Goal: Complete application form

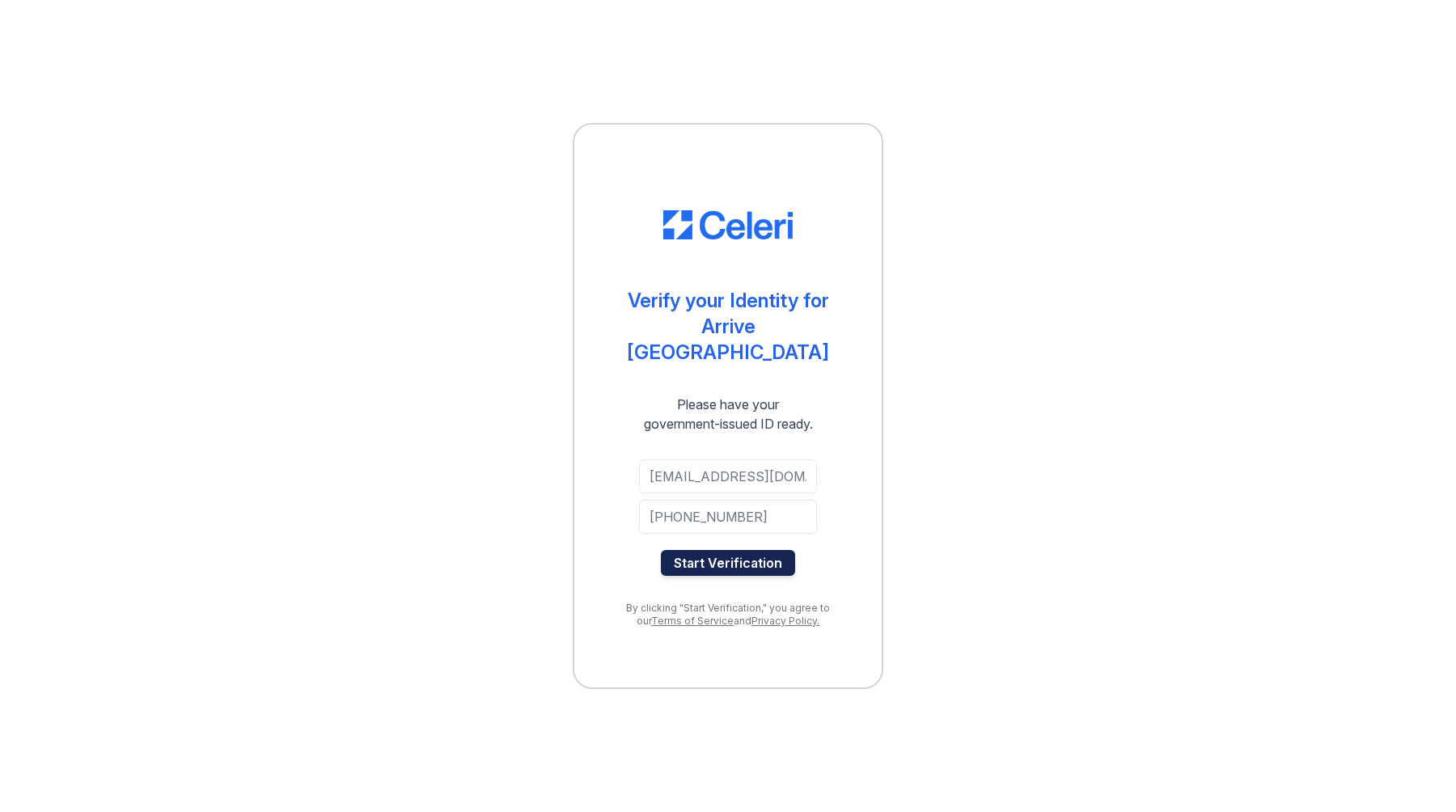
click at [745, 552] on button "Start Verification" at bounding box center [728, 563] width 134 height 26
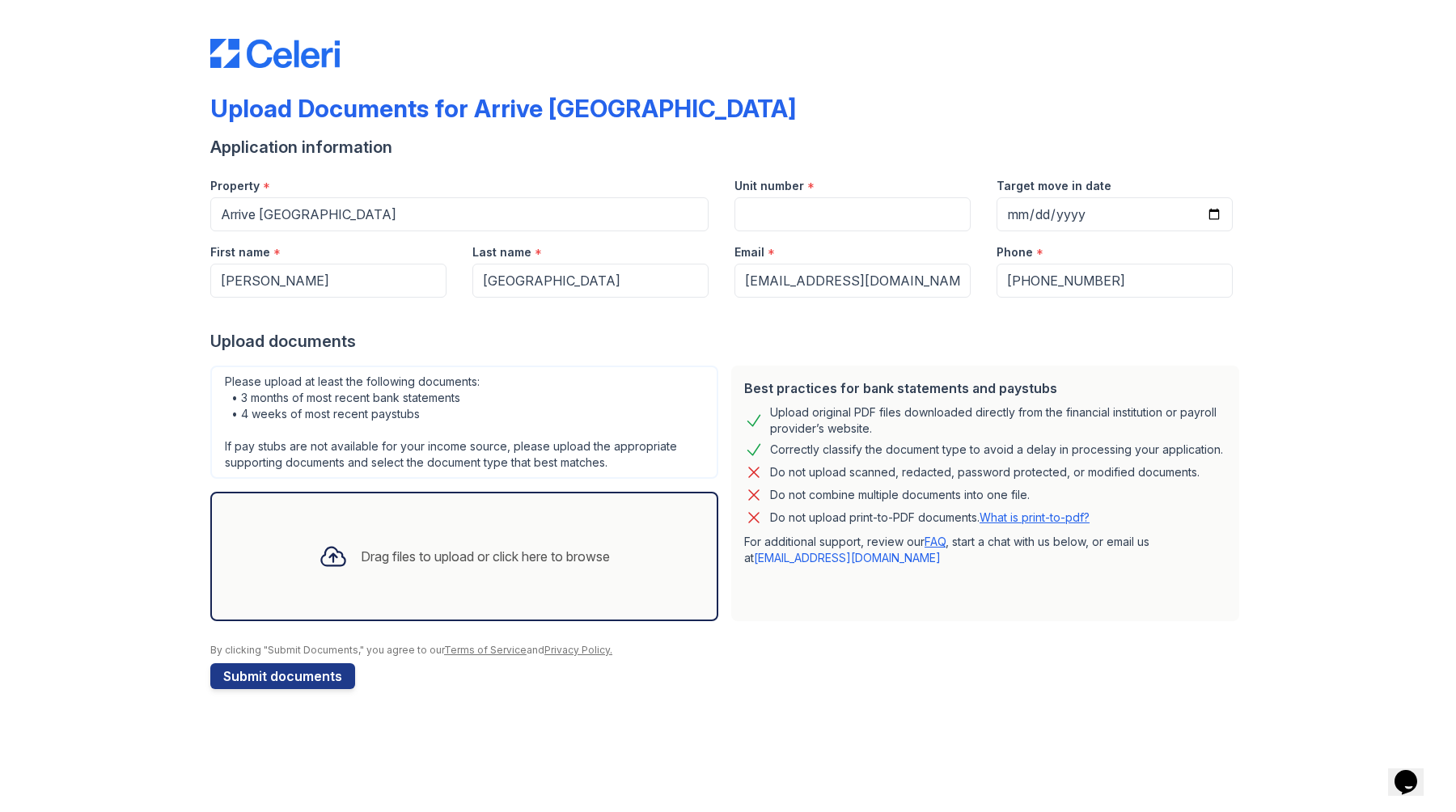
click at [377, 563] on div "Drag files to upload or click here to browse" at bounding box center [486, 556] width 249 height 19
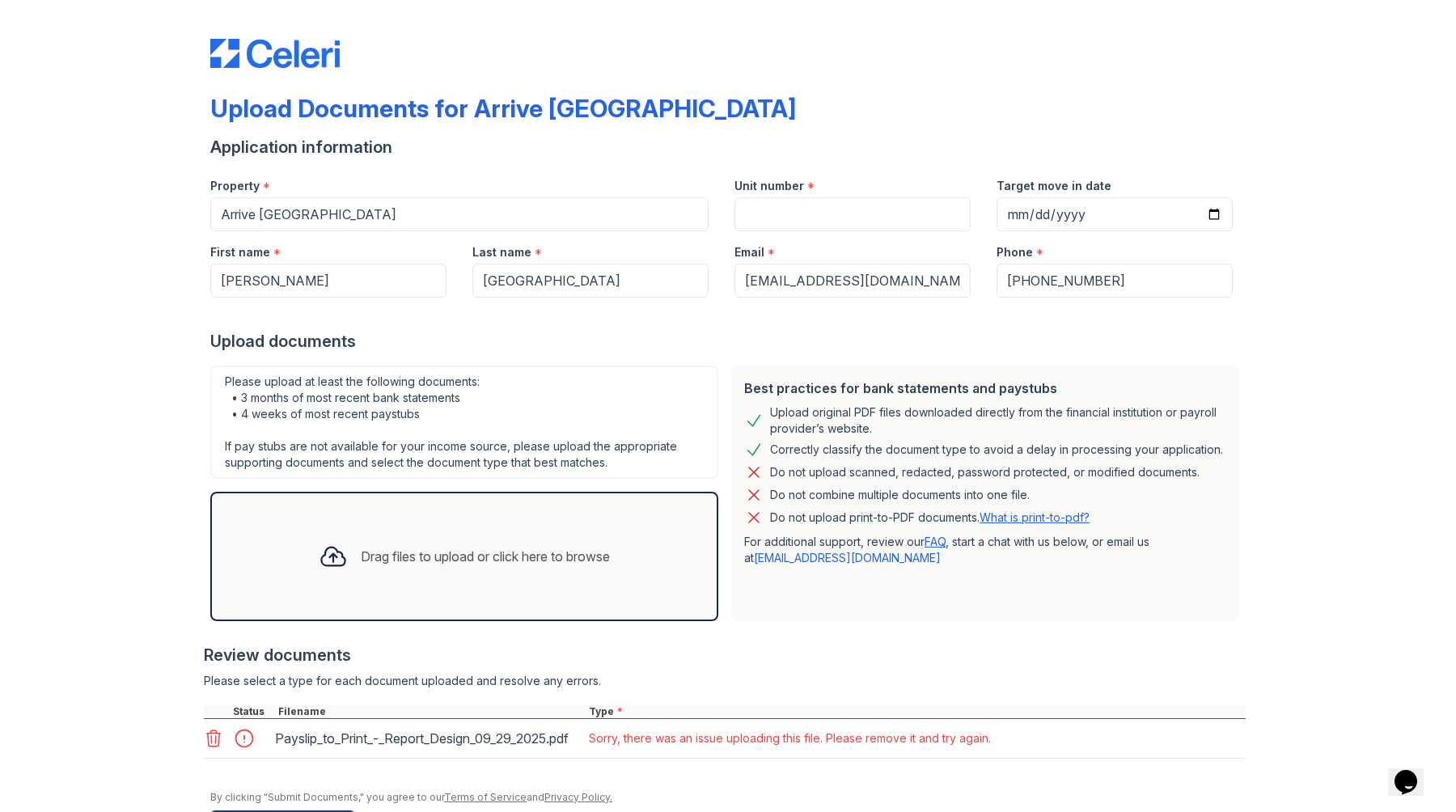
scroll to position [76, 0]
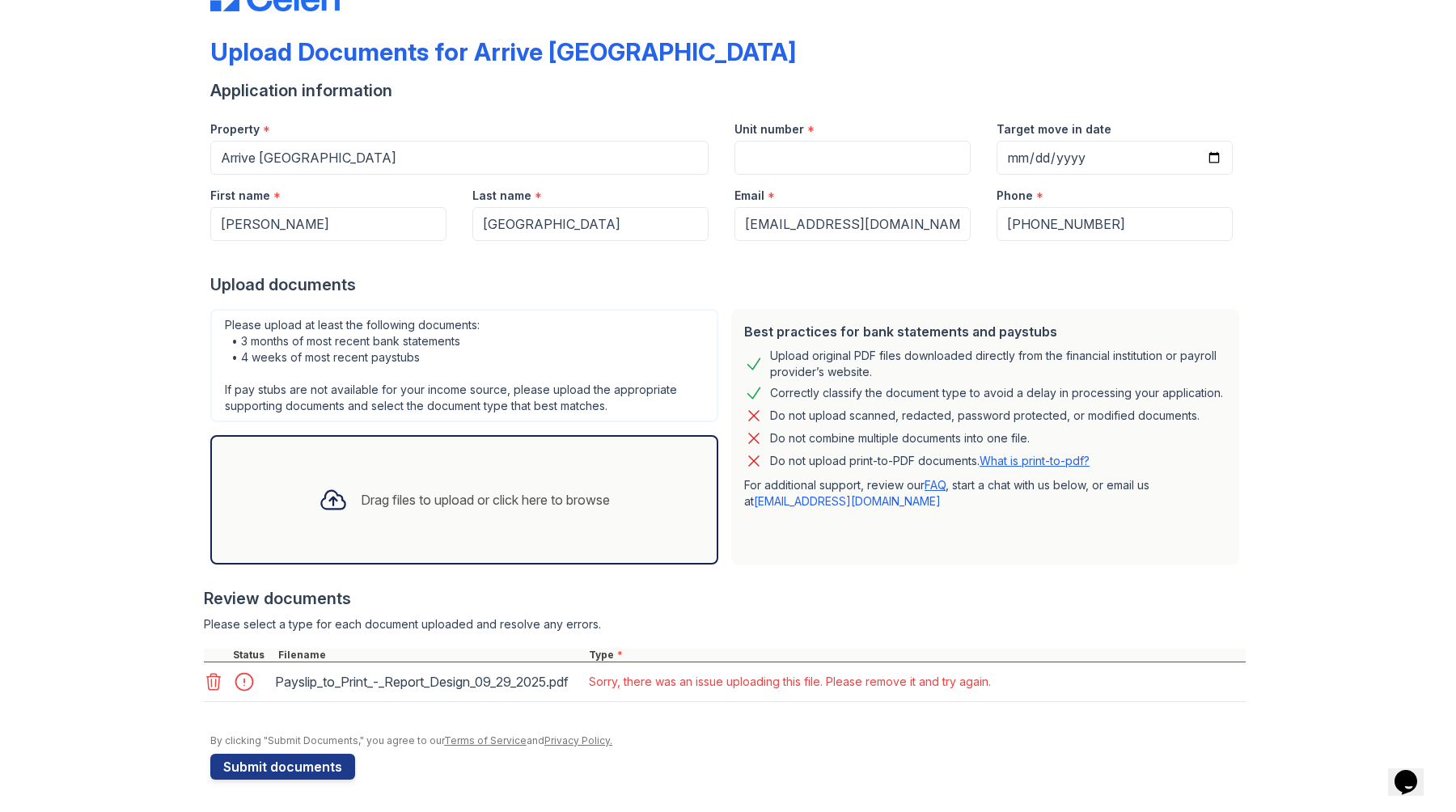
click at [361, 490] on div "Drag files to upload or click here to browse" at bounding box center [486, 500] width 249 height 19
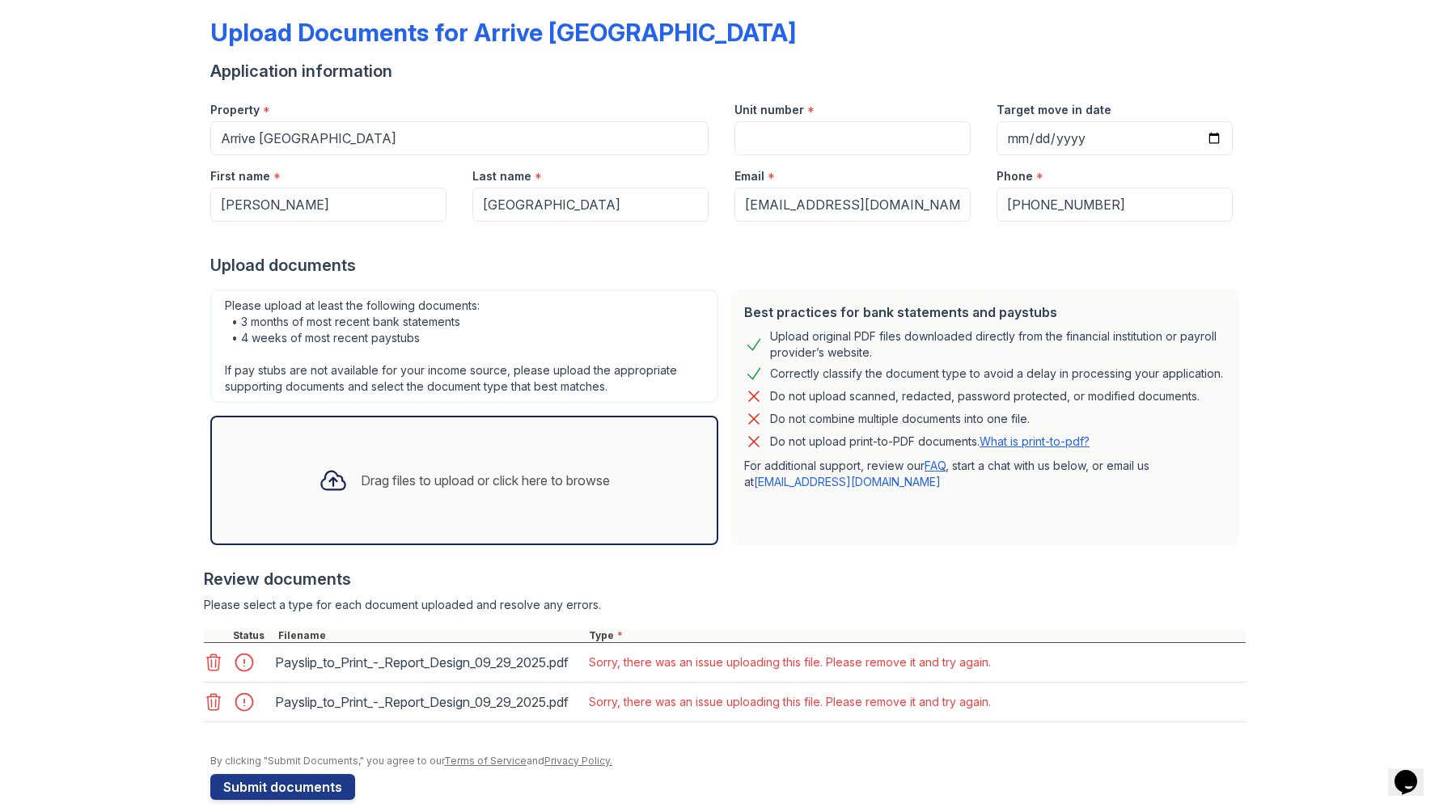
scroll to position [135, 0]
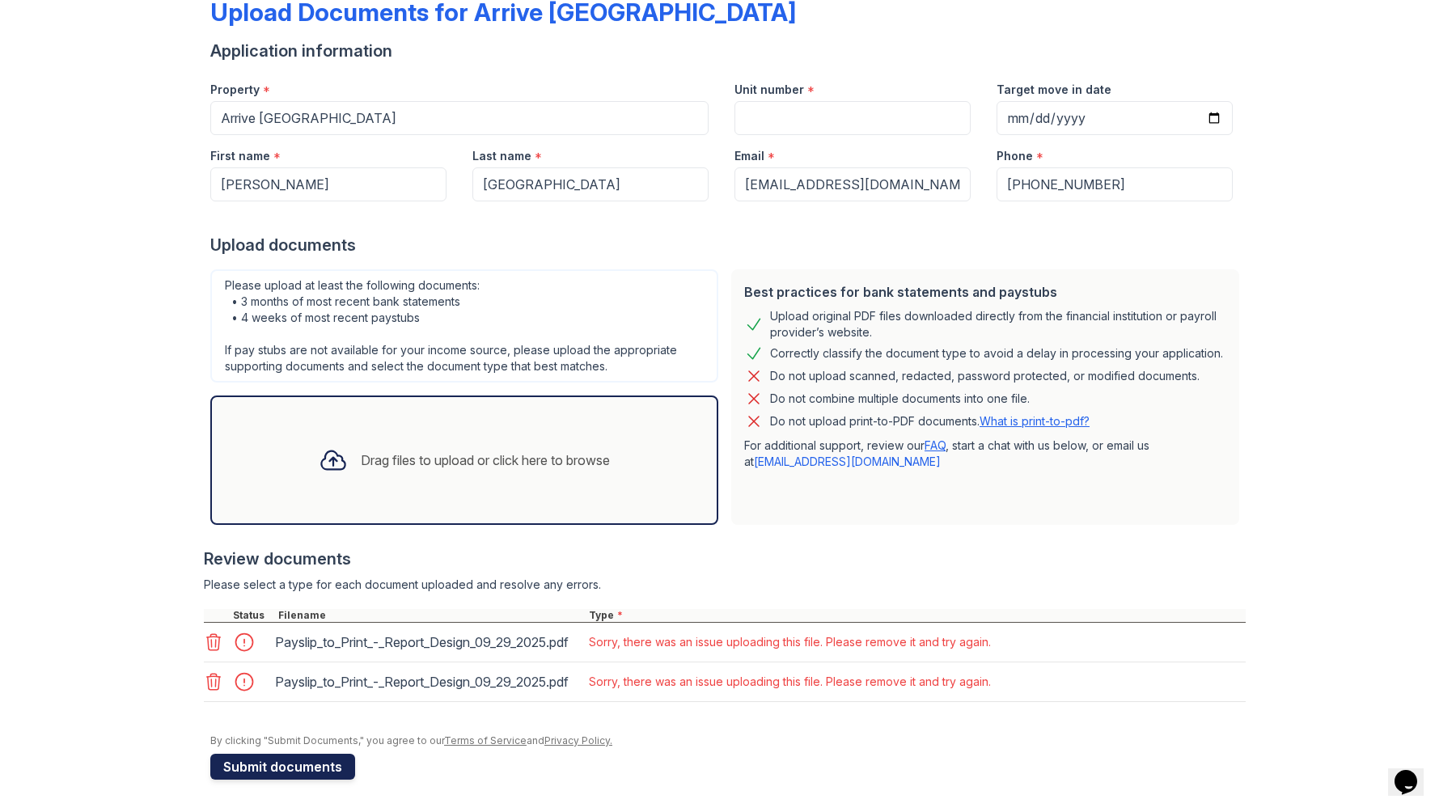
click at [289, 767] on button "Submit documents" at bounding box center [283, 766] width 145 height 26
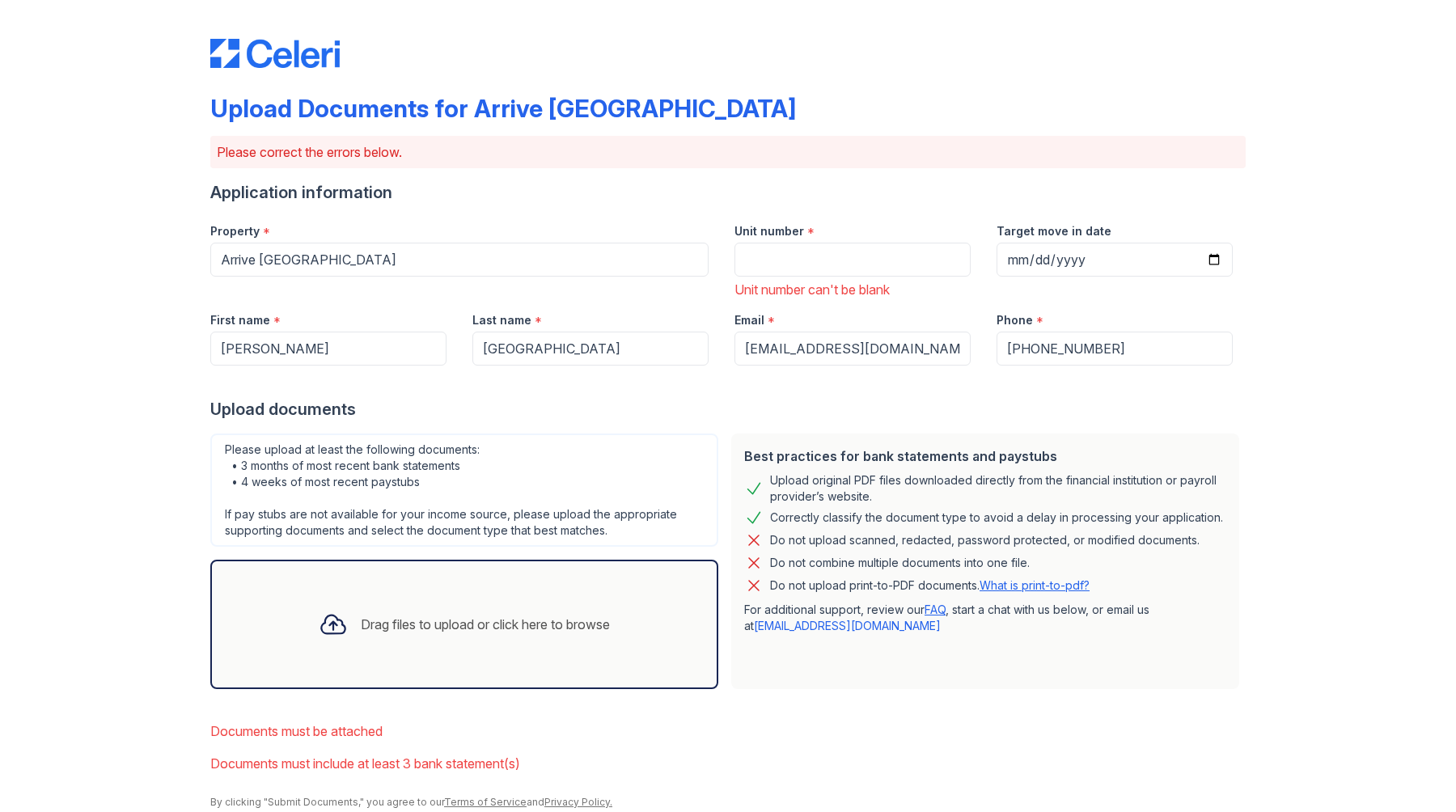
scroll to position [61, 0]
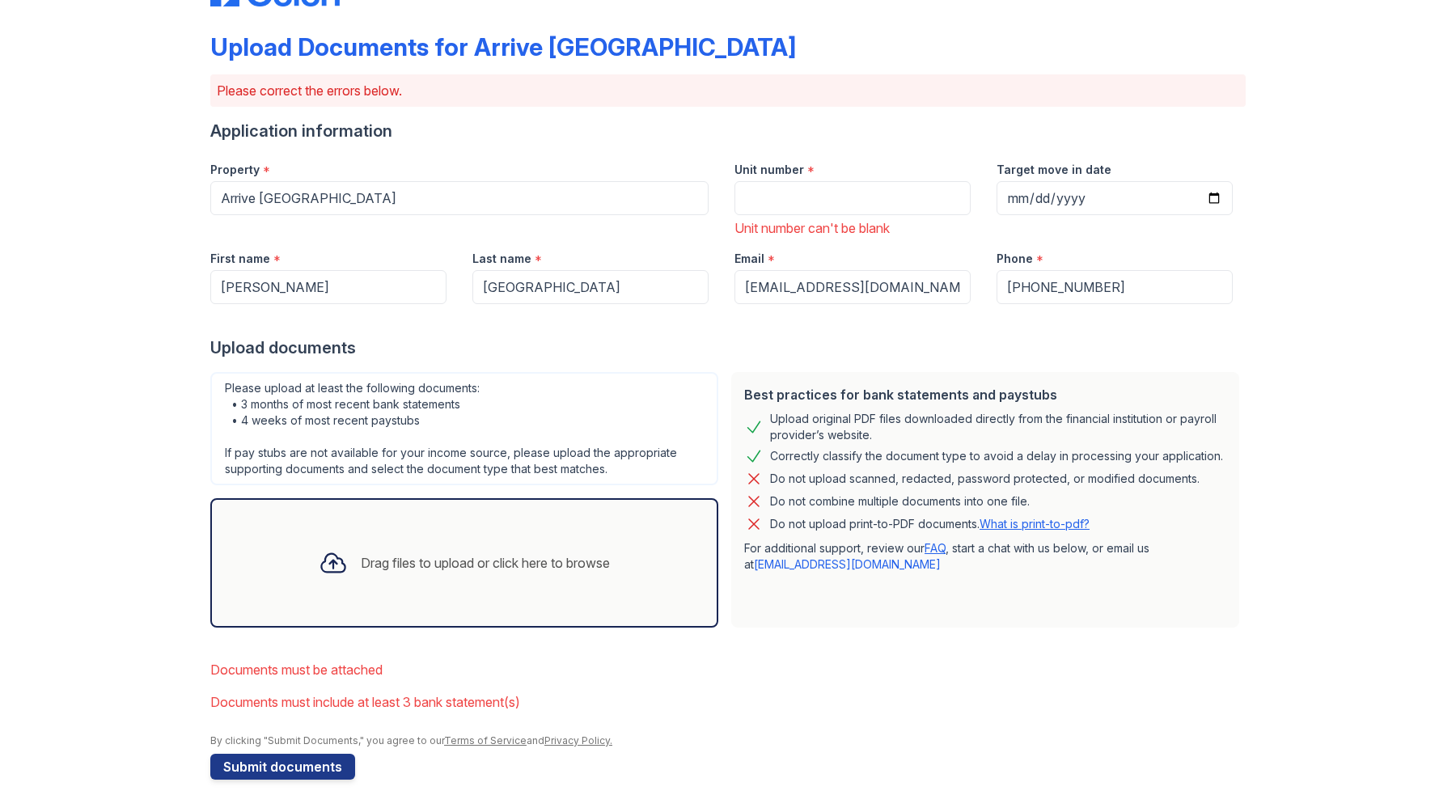
click at [409, 559] on div "Drag files to upload or click here to browse" at bounding box center [486, 563] width 249 height 19
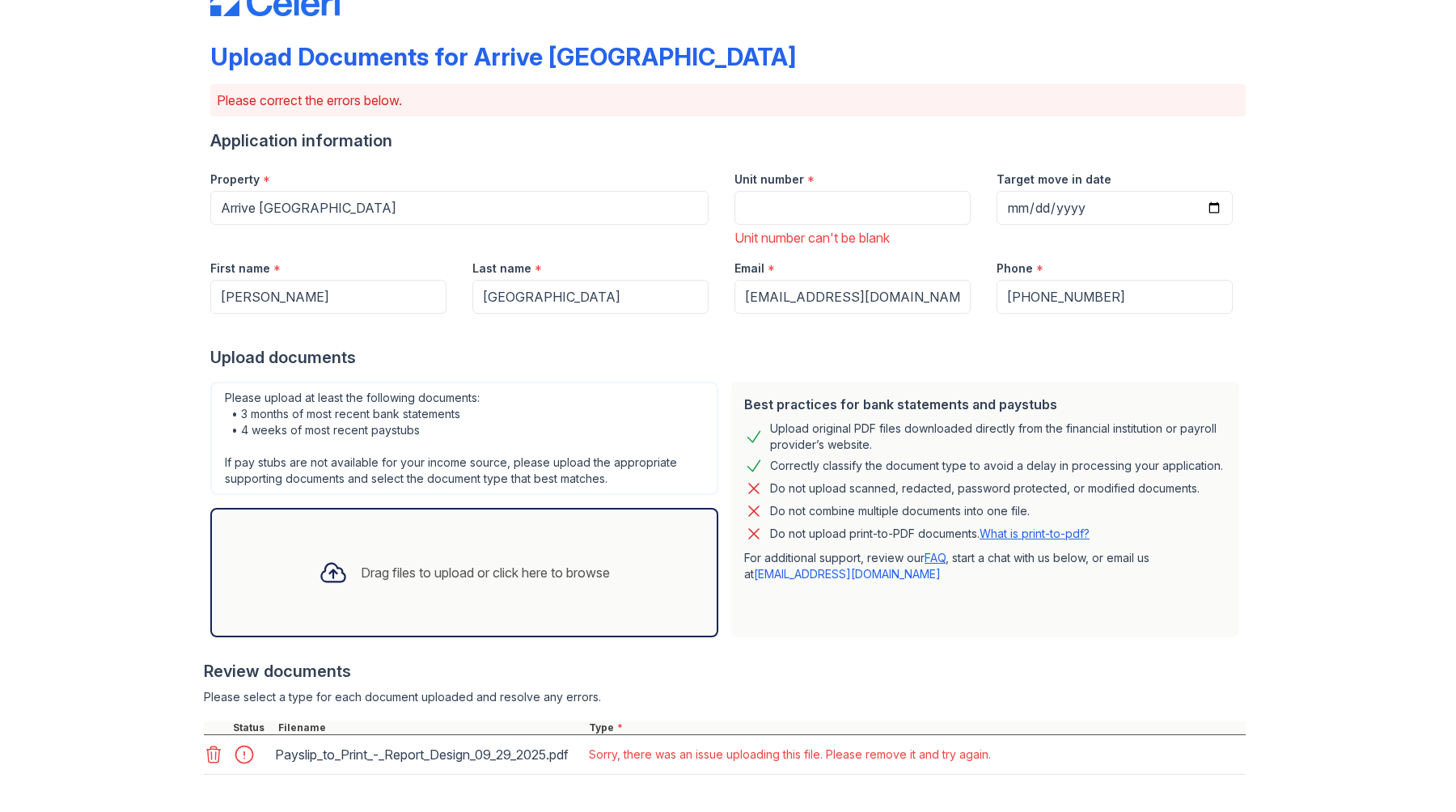
scroll to position [0, 0]
